Goal: Task Accomplishment & Management: Manage account settings

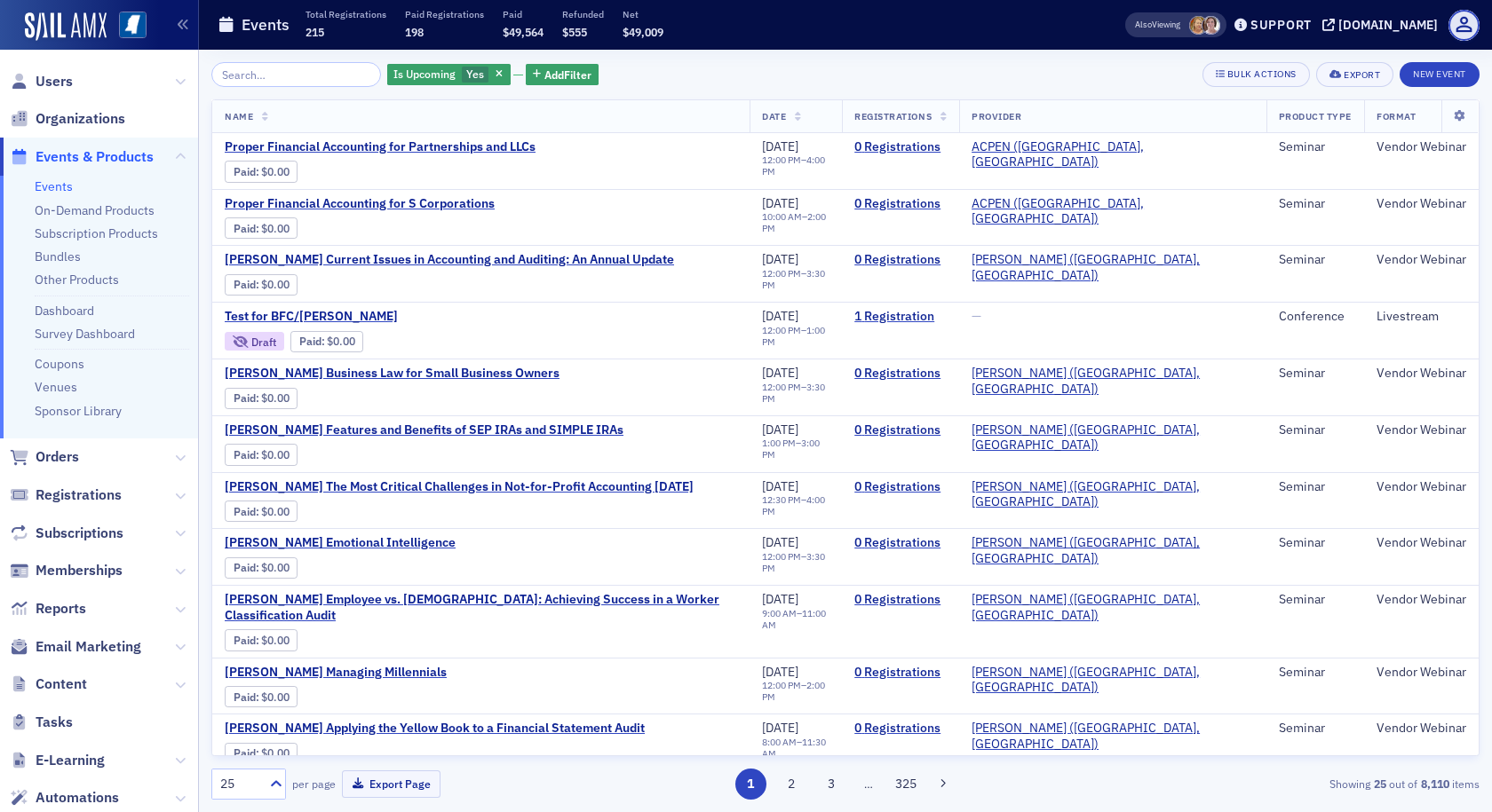
click at [122, 154] on span "Events & Products" at bounding box center [95, 157] width 118 height 20
click at [544, 77] on span "Add Filter" at bounding box center [567, 75] width 47 height 16
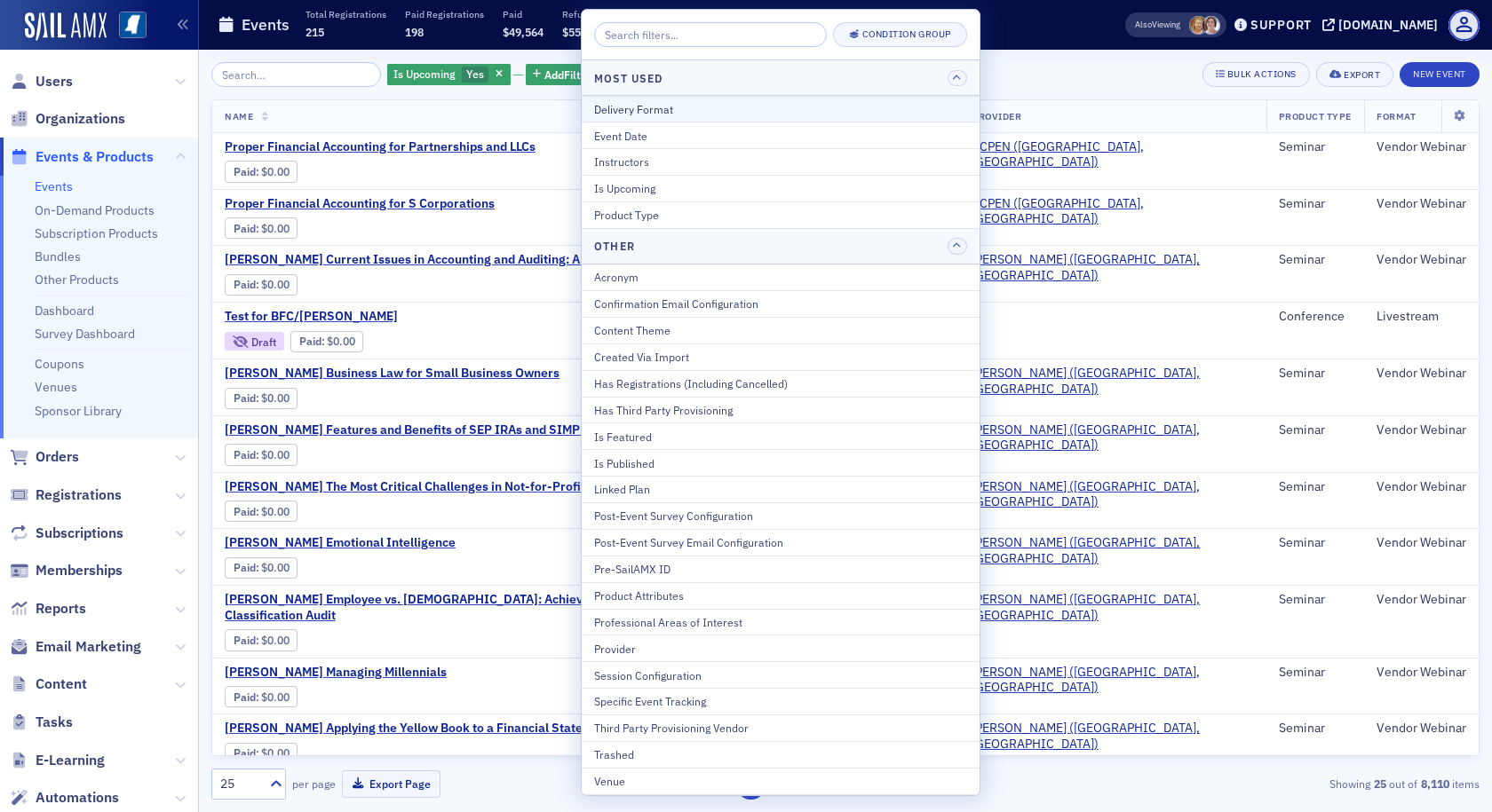
click at [602, 108] on div "Delivery Format" at bounding box center [780, 110] width 373 height 16
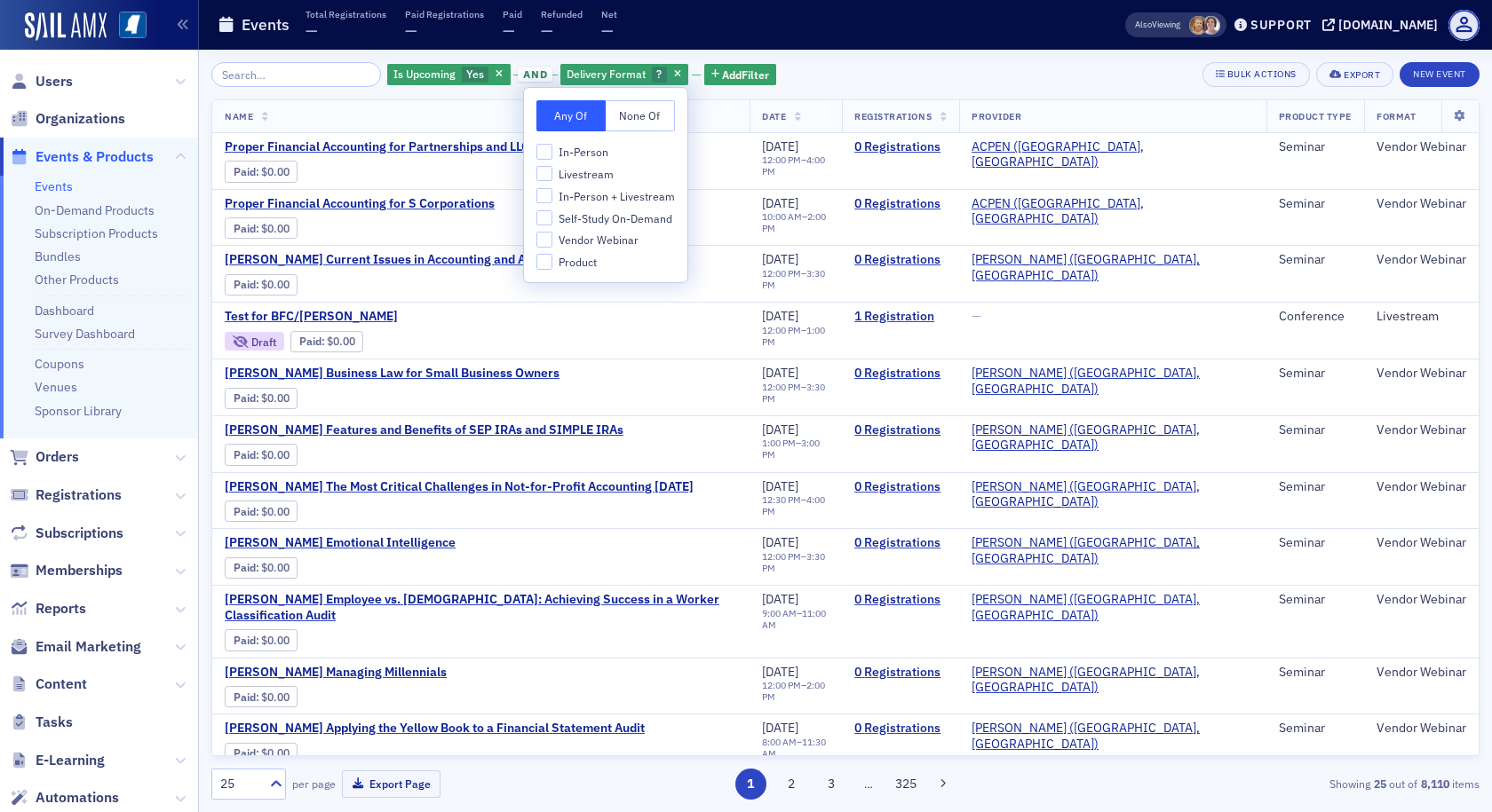
click at [573, 201] on span "In-Person + Livestream" at bounding box center [616, 196] width 116 height 15
click at [552, 201] on input "In-Person + Livestream" at bounding box center [545, 196] width 16 height 16
checkbox input "true"
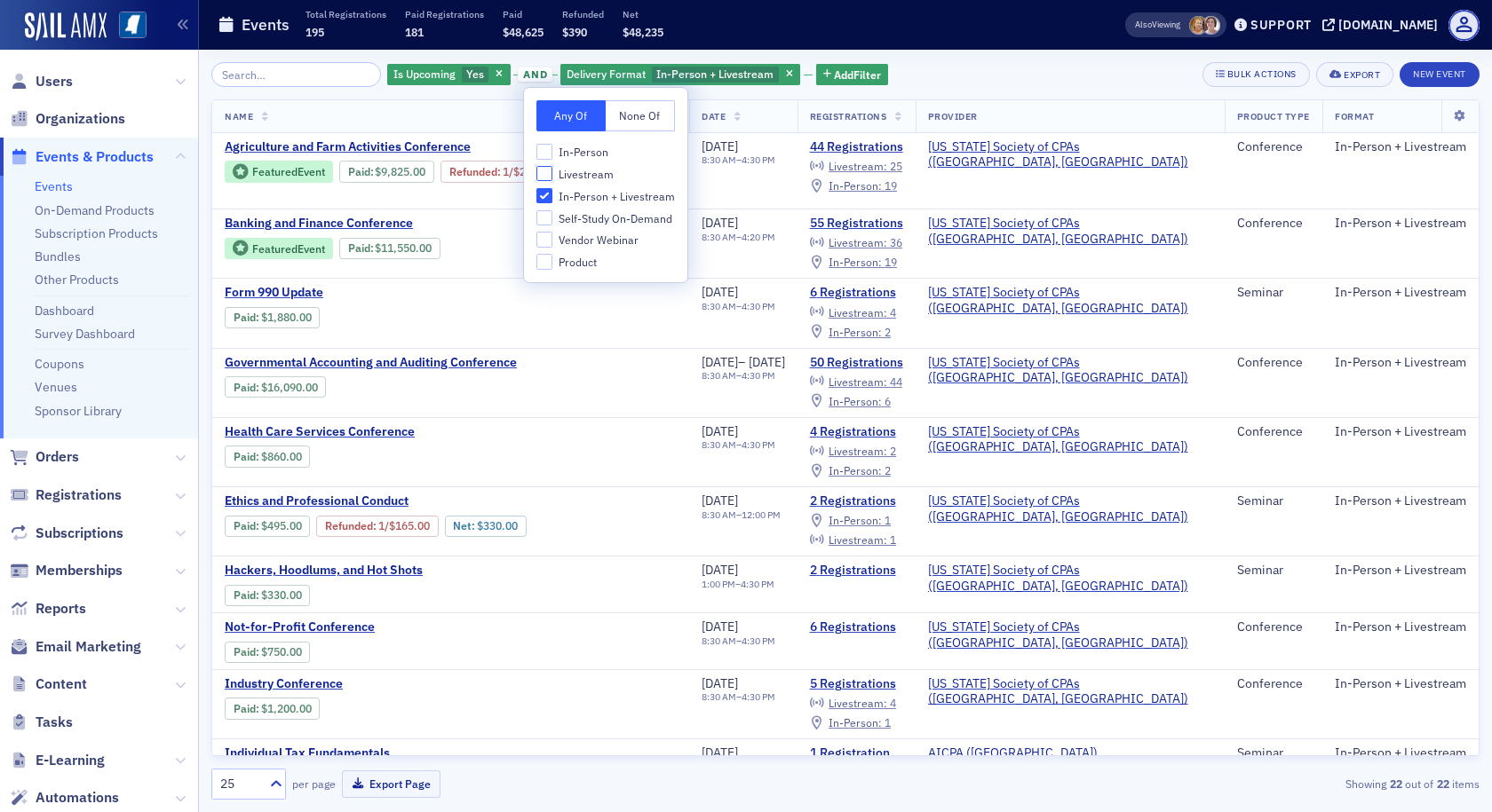
click at [543, 170] on input "Livestream" at bounding box center [545, 174] width 16 height 16
checkbox input "true"
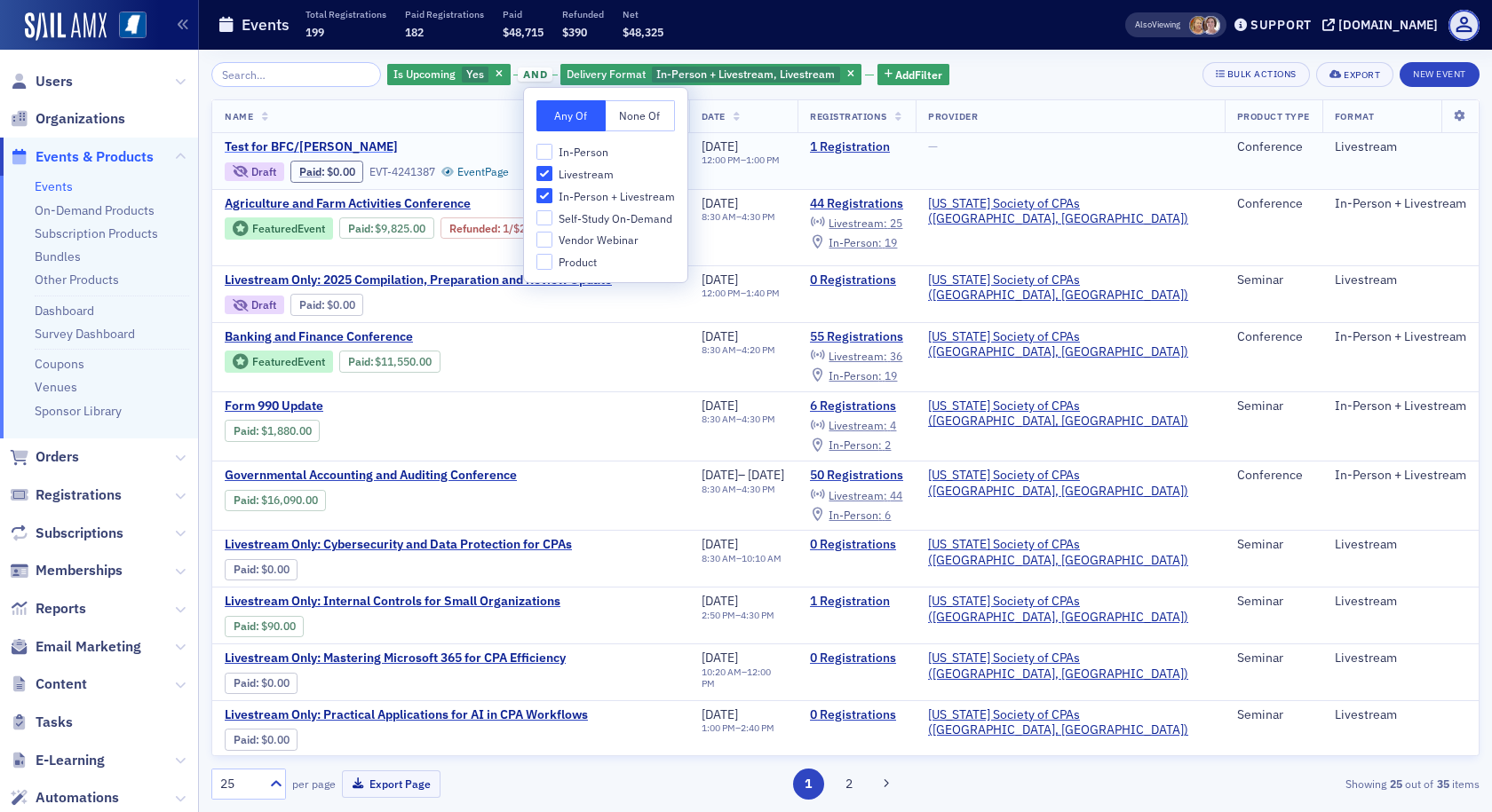
click at [367, 149] on span "Test for BFC/[PERSON_NAME]" at bounding box center [374, 147] width 299 height 16
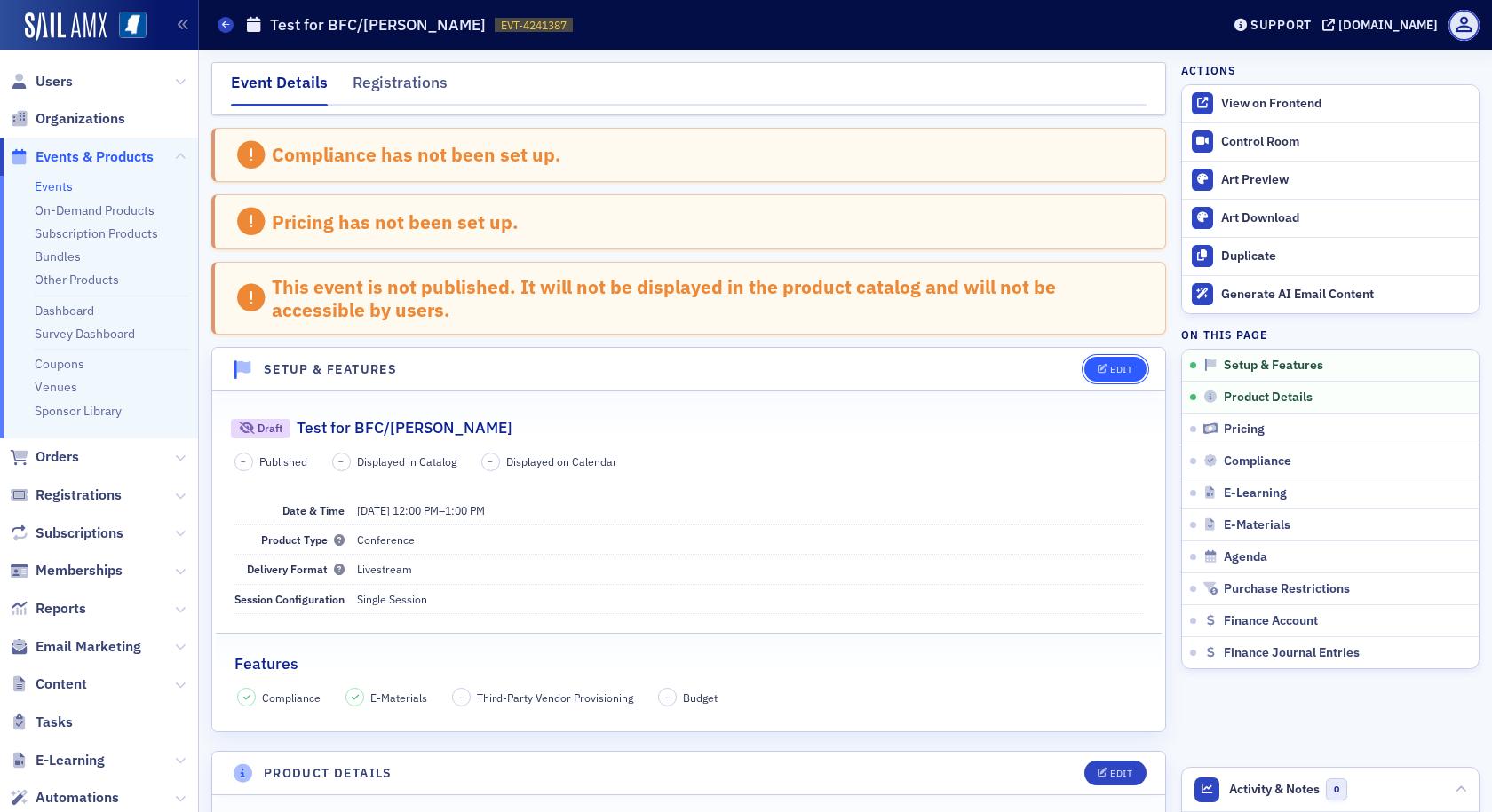
click at [1085, 363] on button "Edit" at bounding box center [1115, 369] width 62 height 25
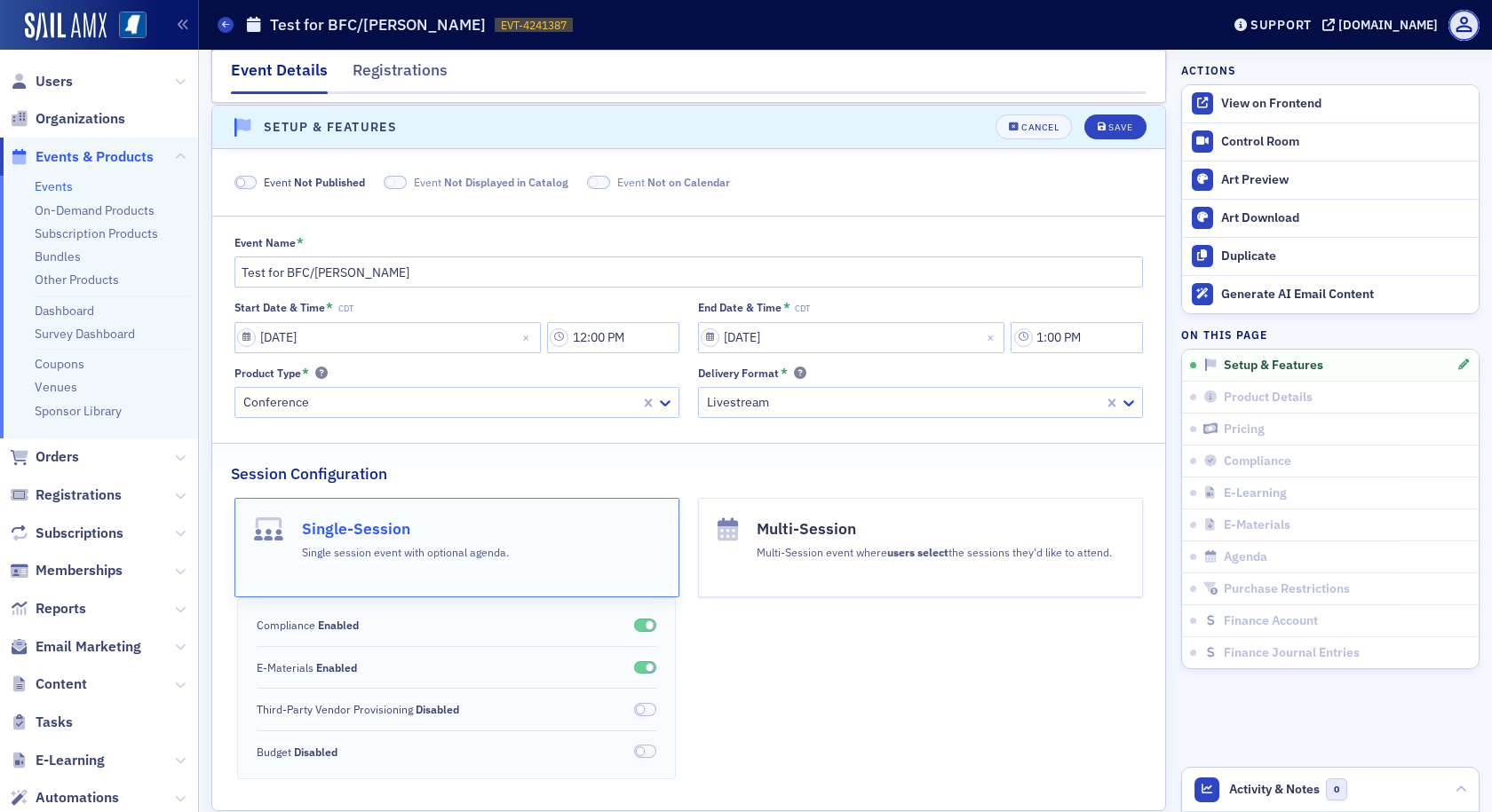
scroll to position [244, 0]
click at [252, 179] on span at bounding box center [246, 180] width 23 height 13
click at [1109, 126] on div "Save" at bounding box center [1120, 125] width 24 height 10
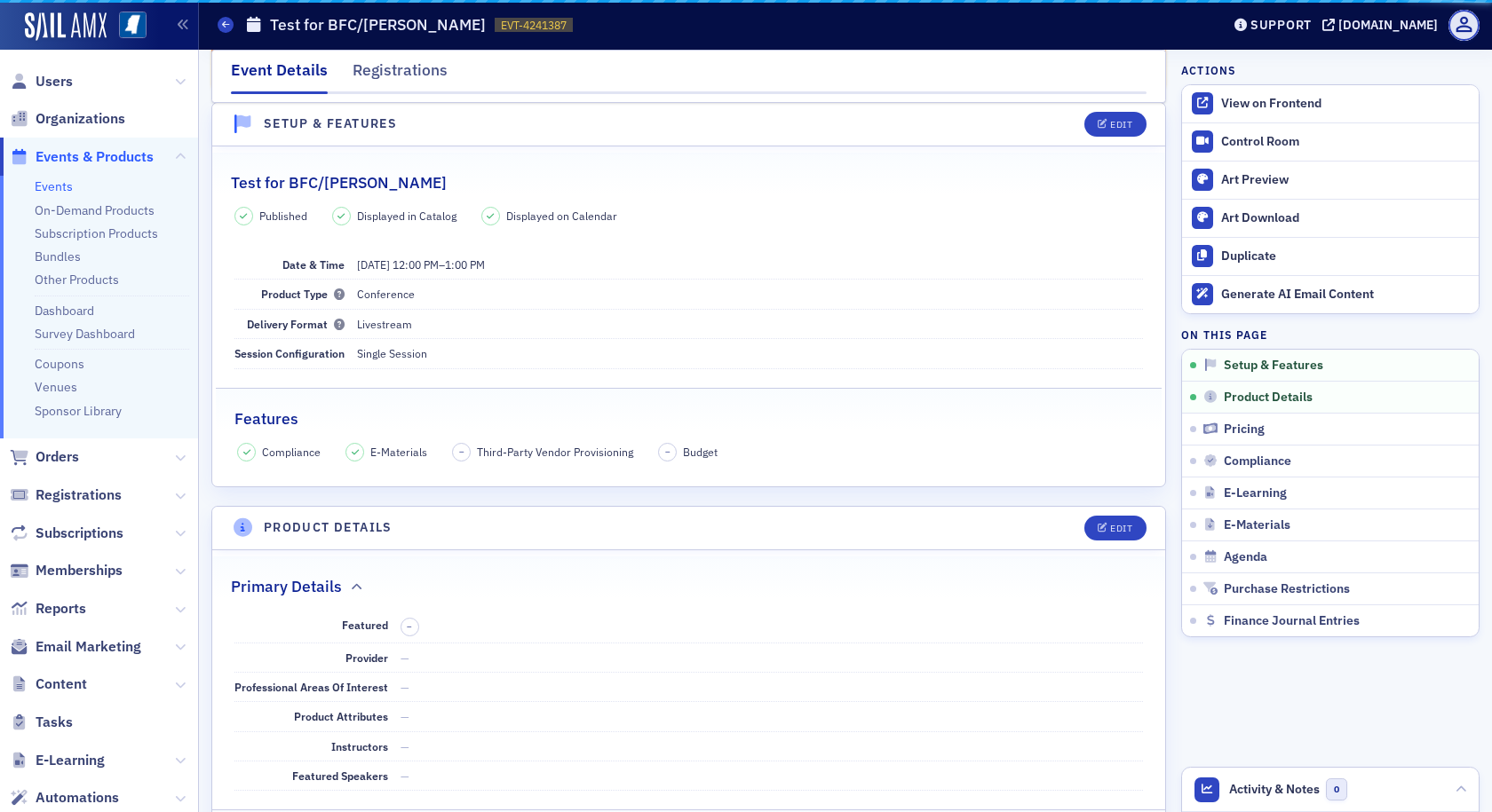
scroll to position [159, 0]
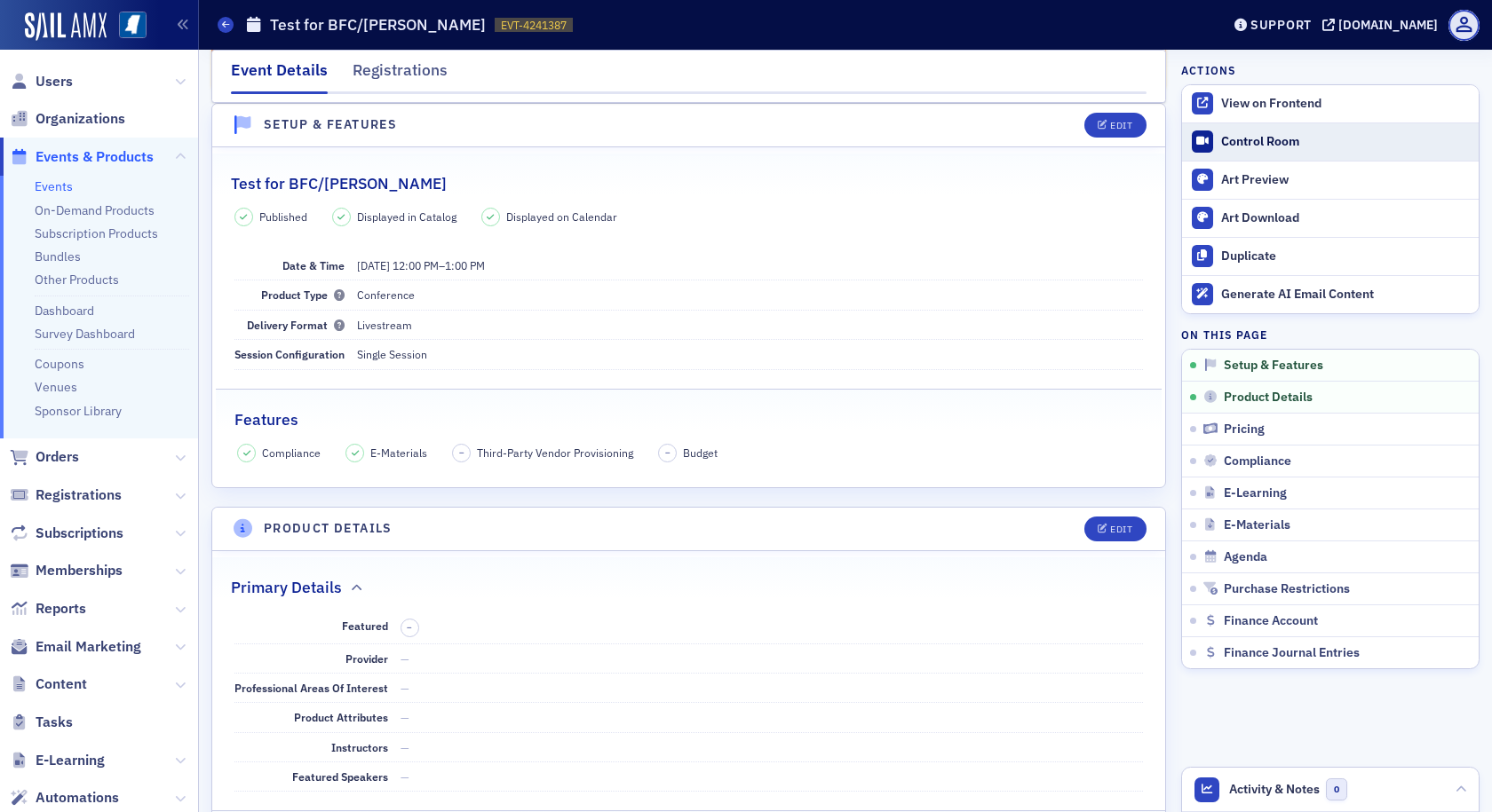
click at [1221, 135] on div "Control Room" at bounding box center [1345, 142] width 249 height 16
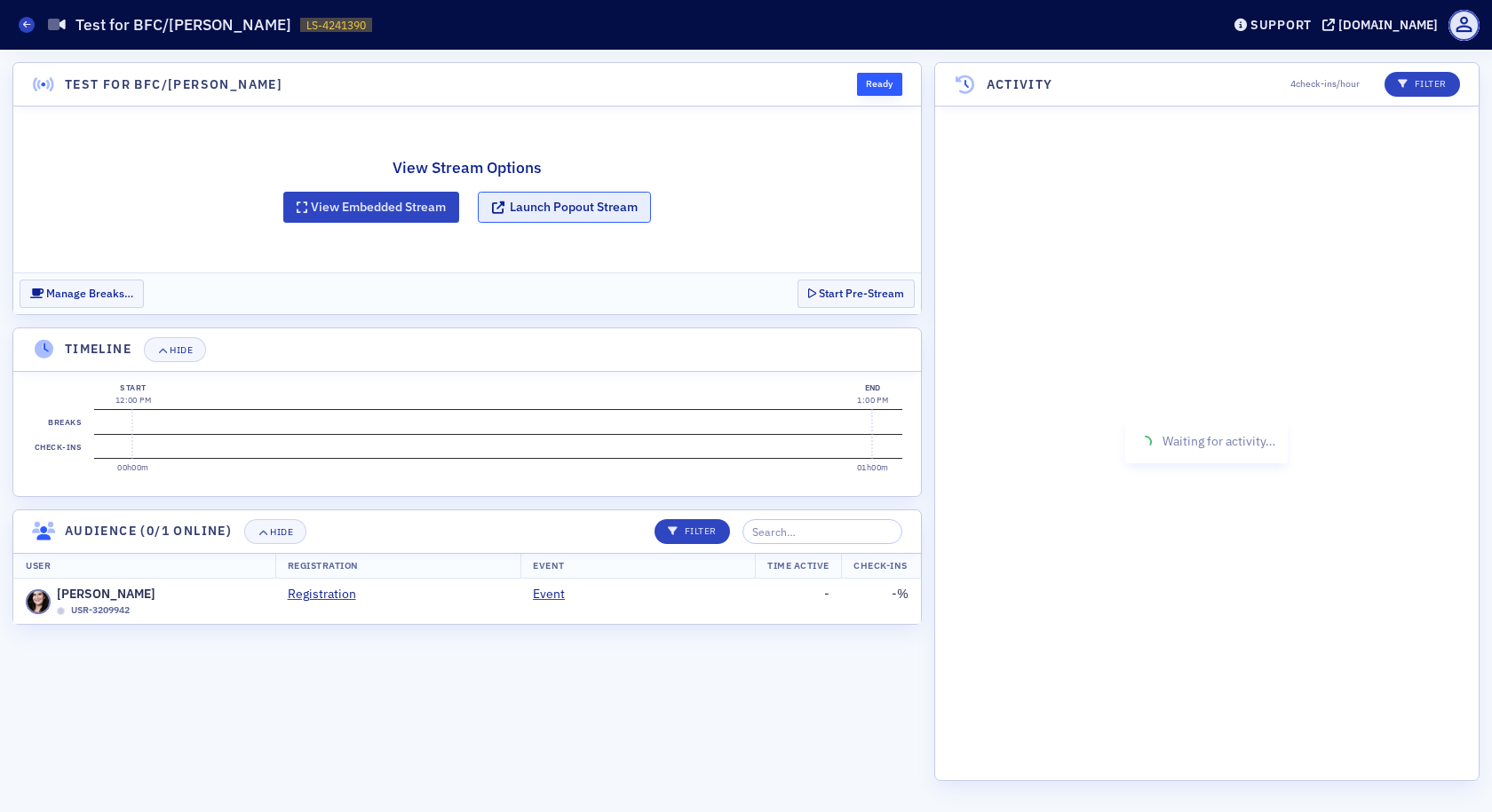
click at [583, 207] on button "Launch Popout Stream" at bounding box center [565, 207] width 173 height 31
